Goal: Task Accomplishment & Management: Use online tool/utility

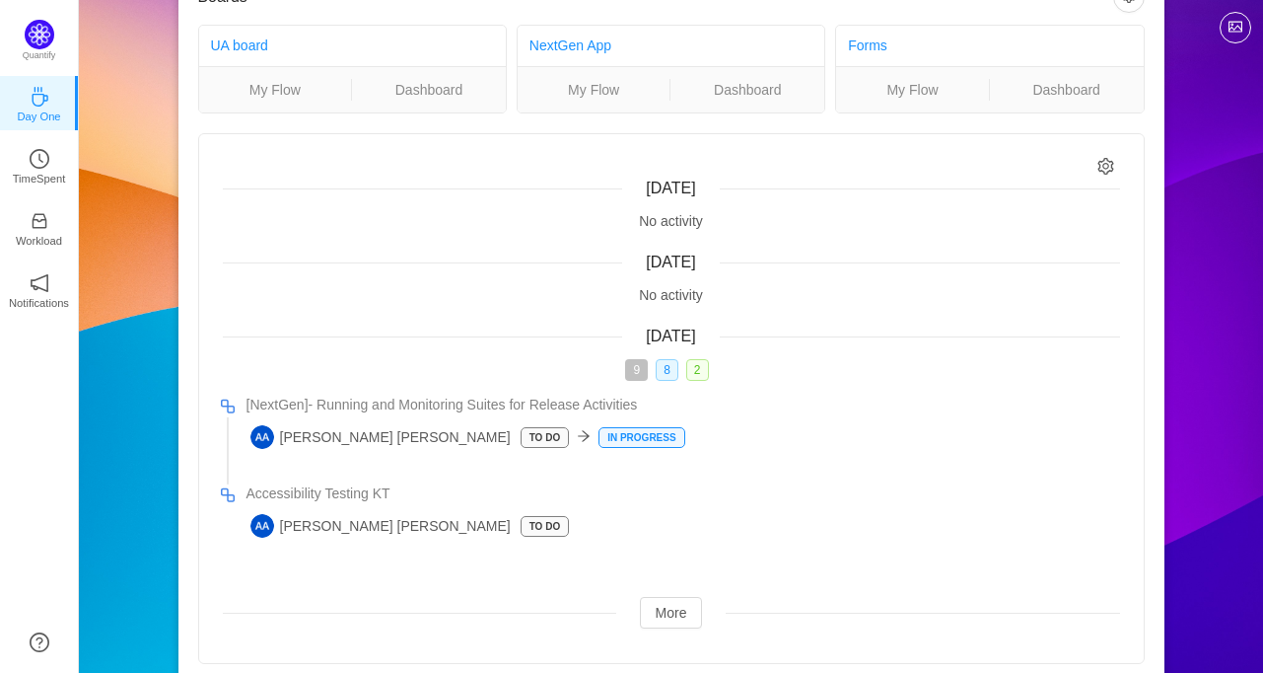
scroll to position [110, 0]
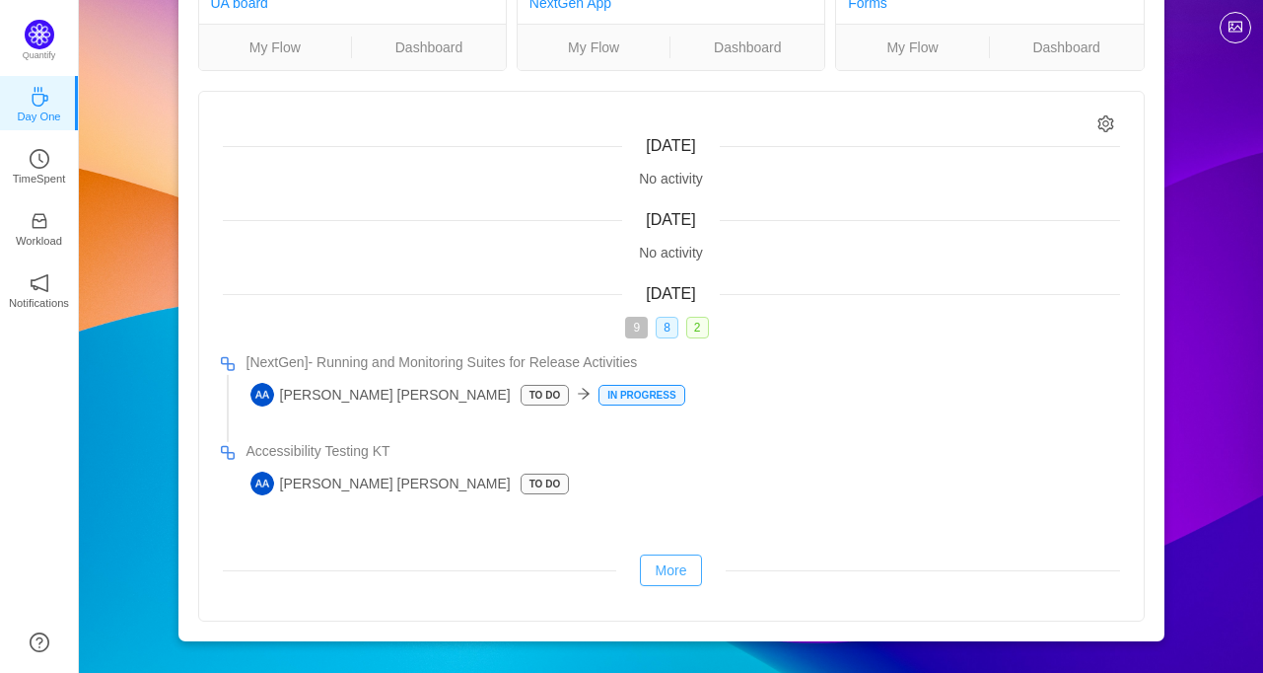
click at [643, 563] on button "More" at bounding box center [671, 570] width 63 height 32
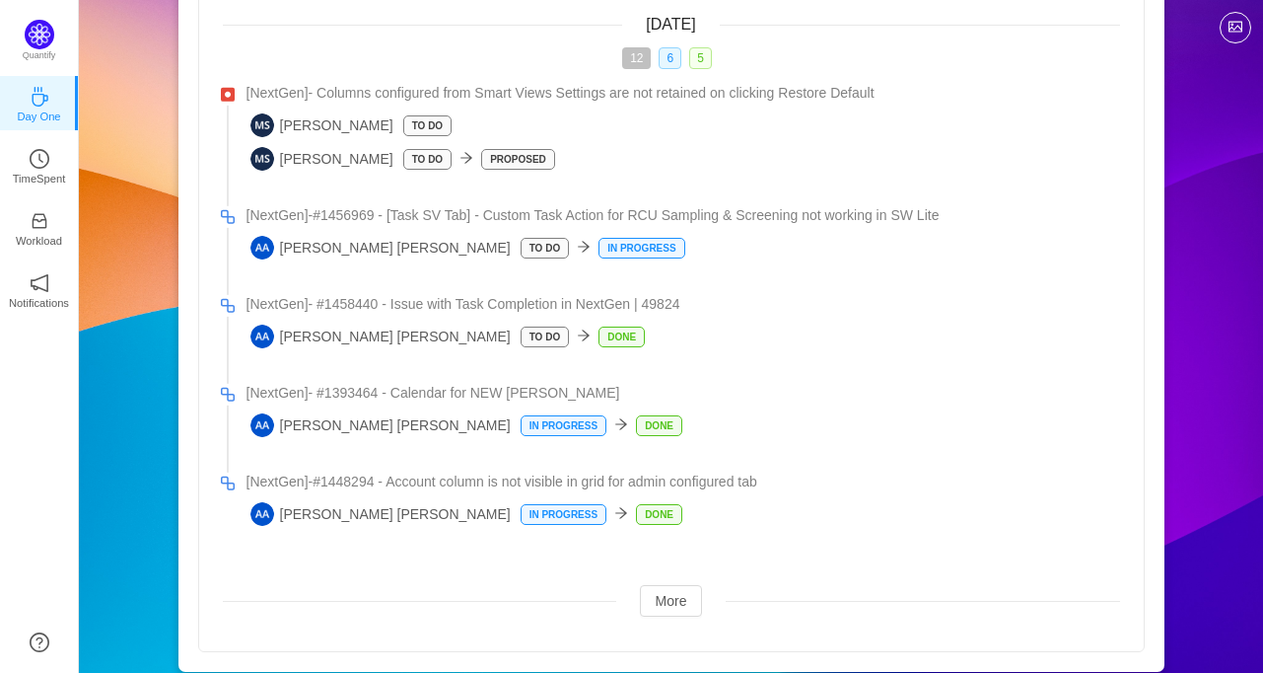
scroll to position [682, 0]
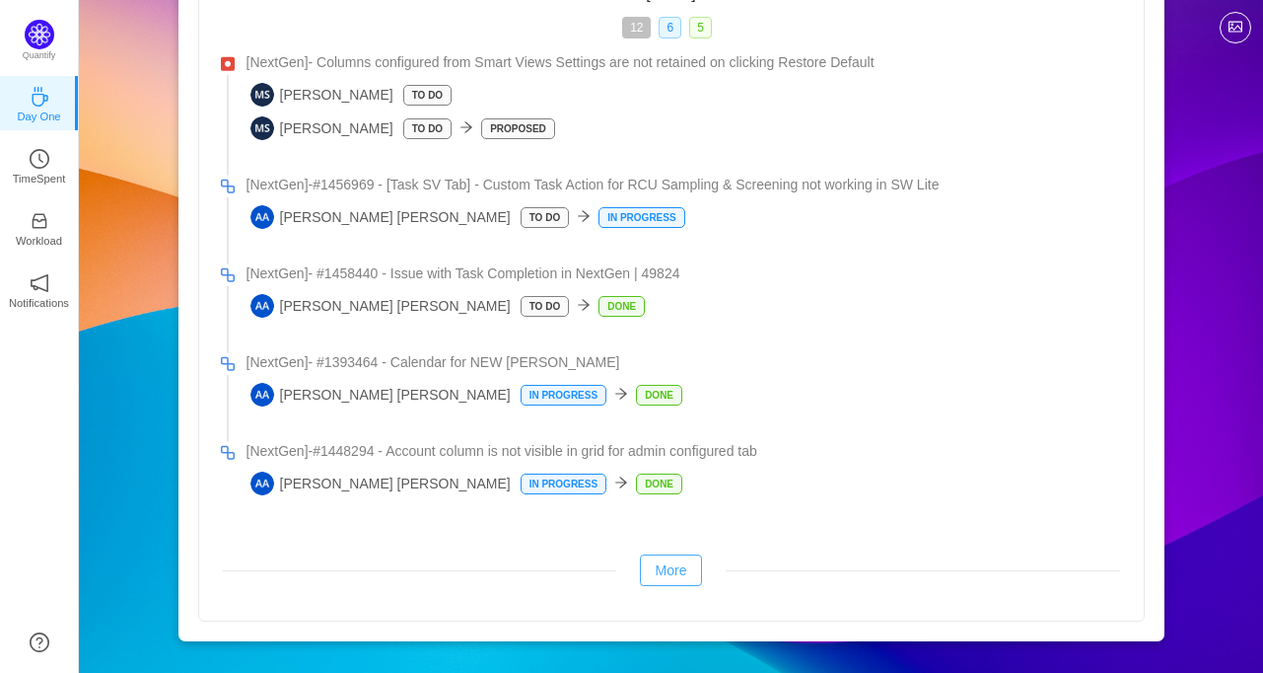
click at [680, 582] on button "More" at bounding box center [671, 570] width 63 height 32
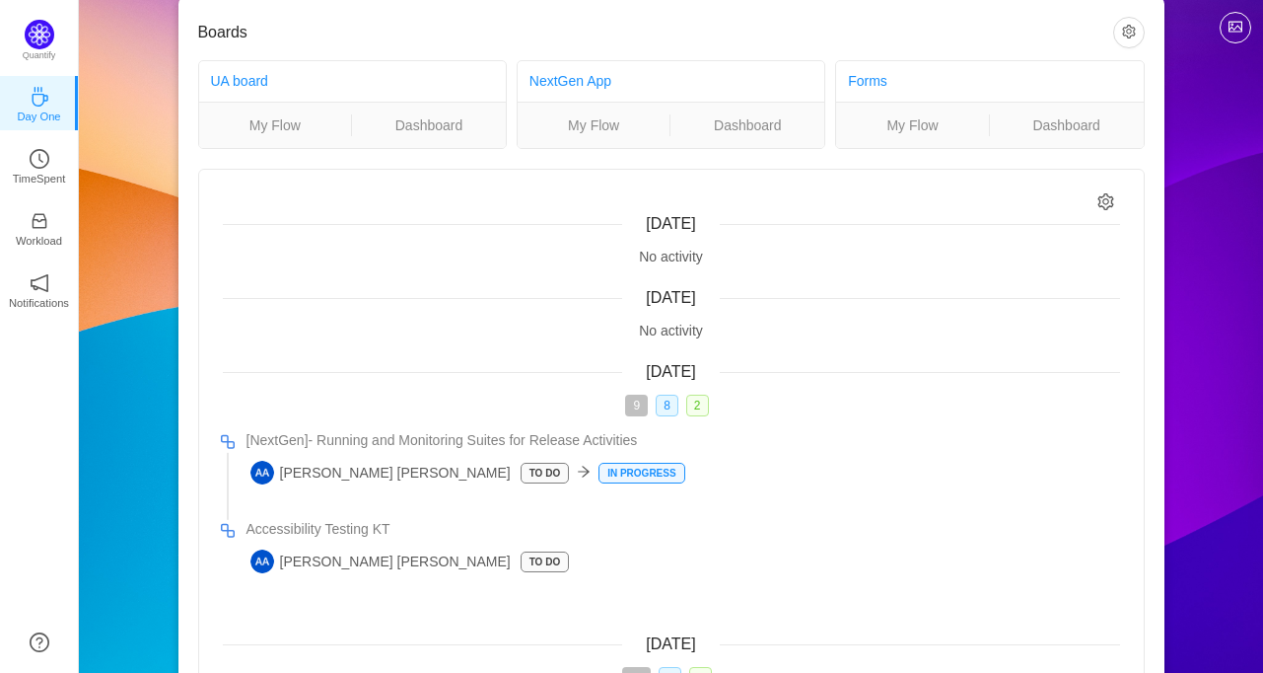
scroll to position [0, 0]
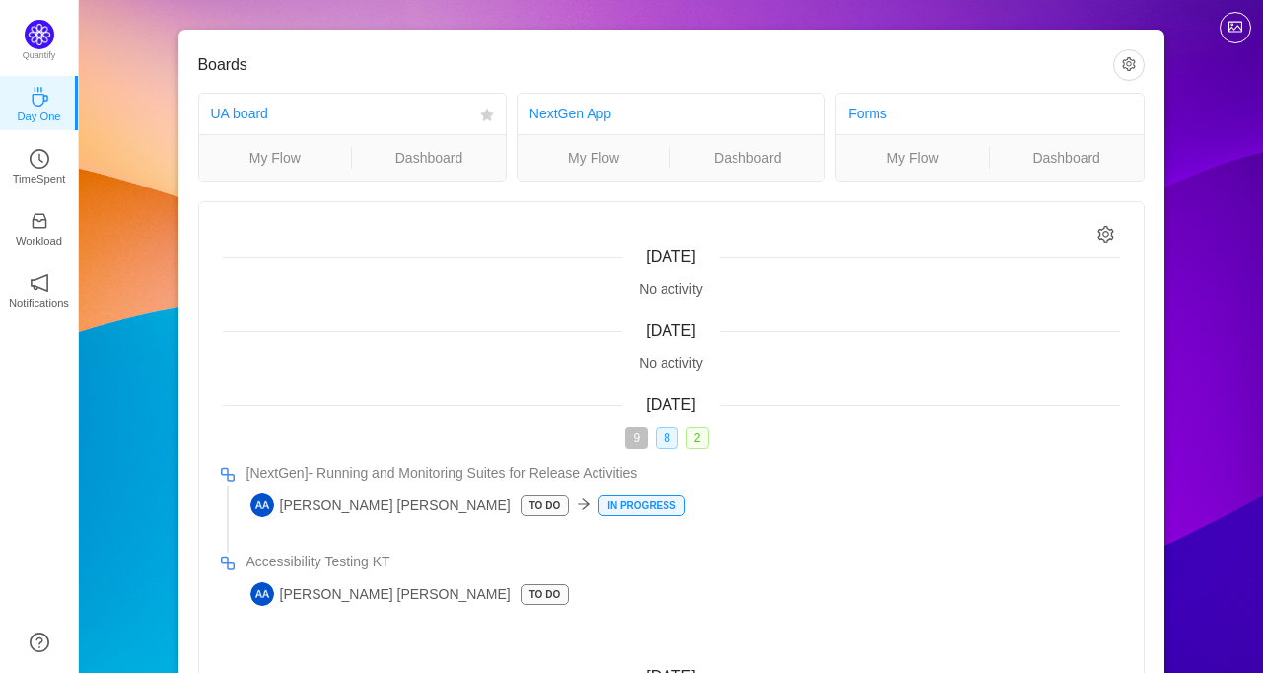
click at [249, 172] on ul "My Flow Dashboard" at bounding box center [352, 157] width 307 height 46
click at [264, 153] on link "My Flow" at bounding box center [275, 158] width 153 height 22
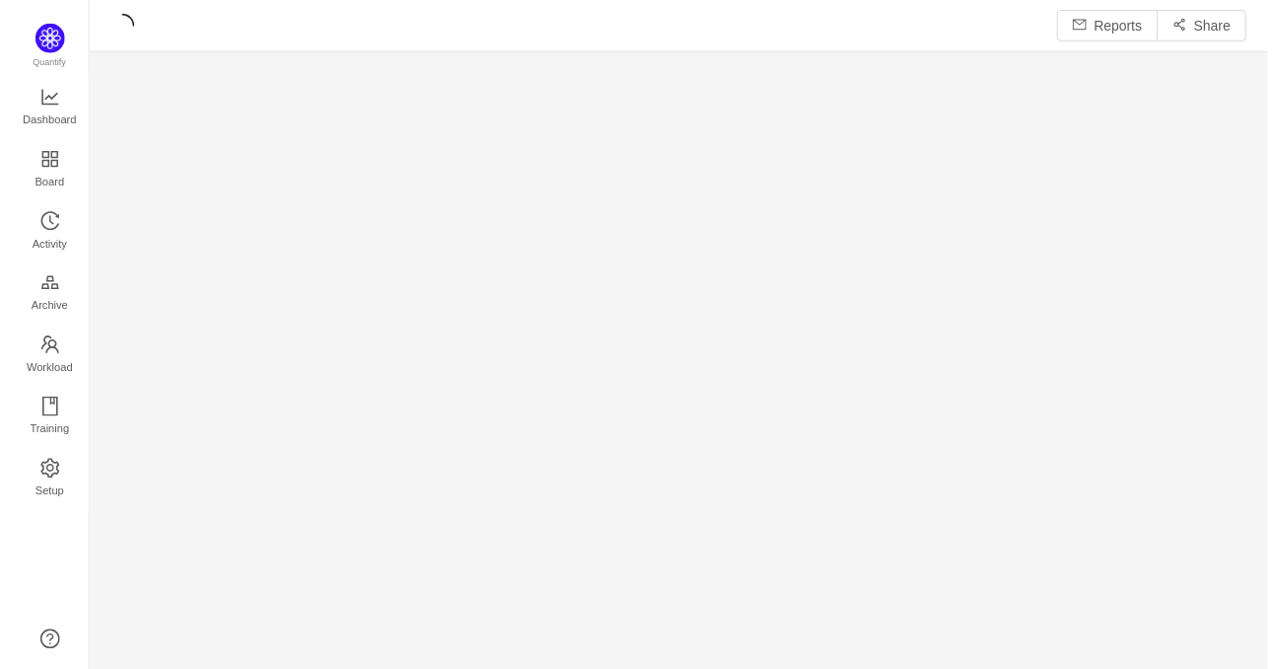
scroll to position [643, 1140]
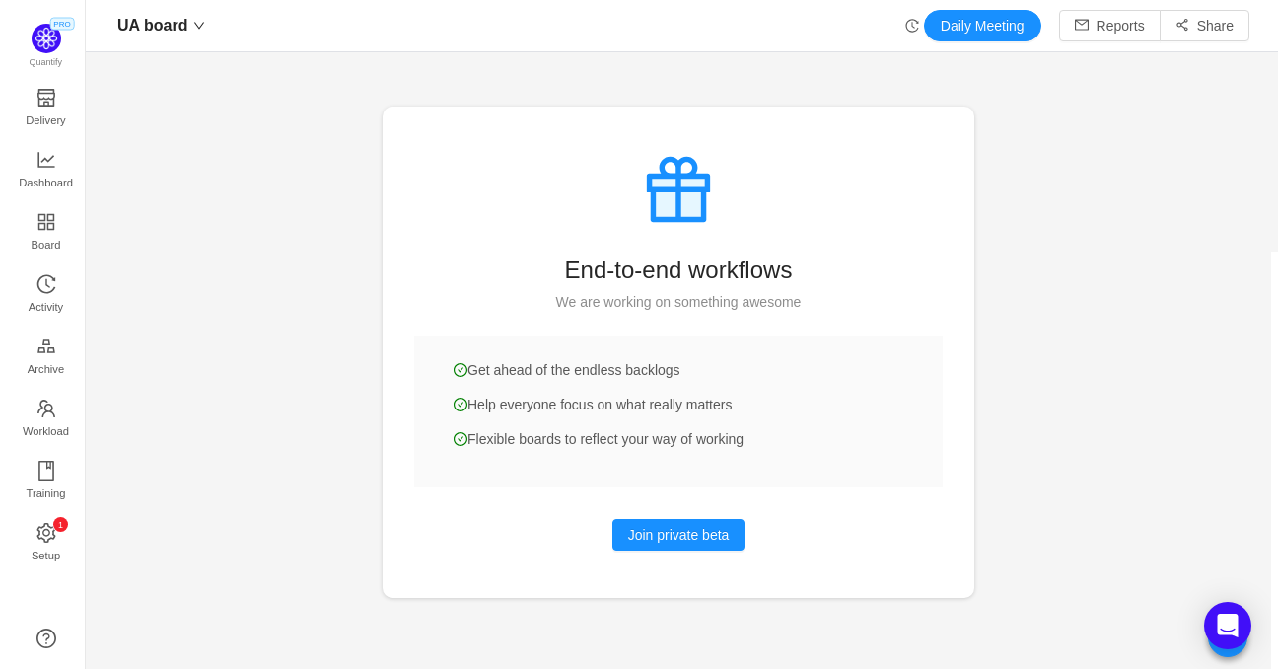
scroll to position [639, 1154]
